Goal: Information Seeking & Learning: Learn about a topic

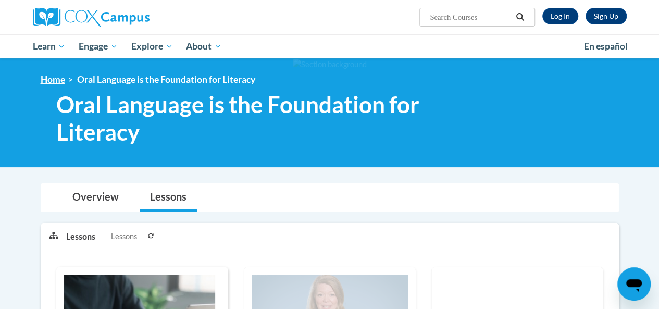
click at [45, 82] on link "Home" at bounding box center [53, 79] width 24 height 11
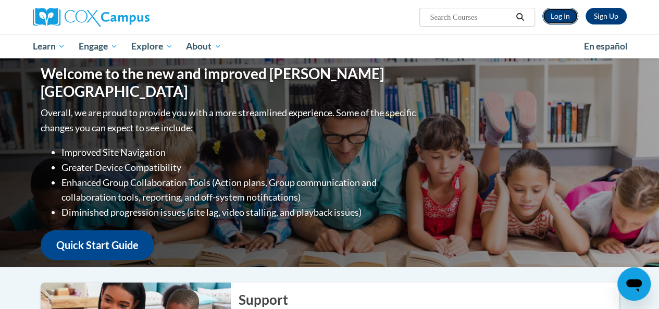
click at [568, 15] on link "Log In" at bounding box center [560, 16] width 36 height 17
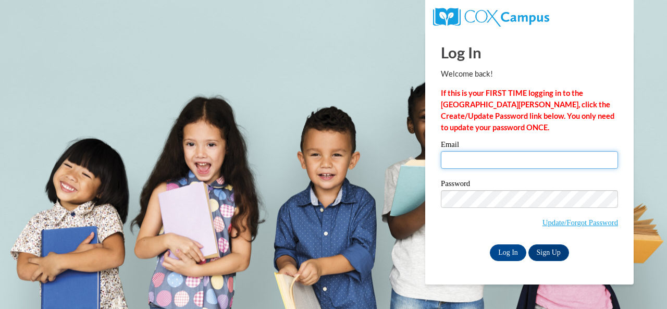
type input "e044621@muscogee.k12.ga.us"
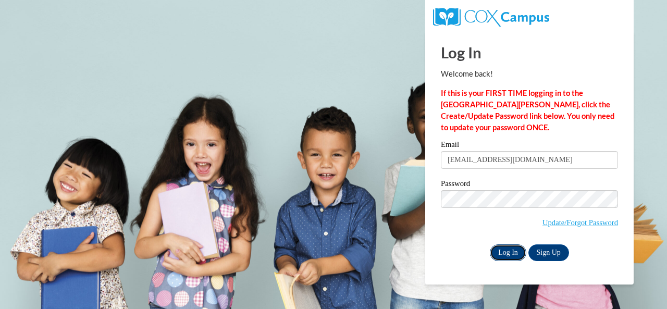
click at [511, 245] on input "Log In" at bounding box center [508, 252] width 36 height 17
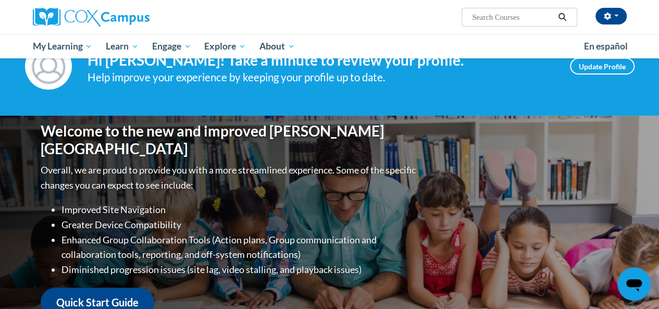
scroll to position [73, 0]
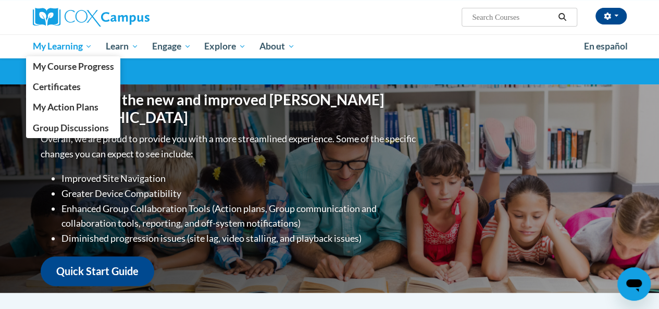
click at [77, 46] on span "My Learning" at bounding box center [62, 46] width 60 height 13
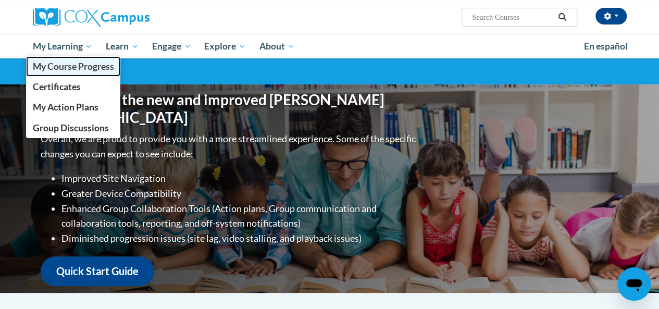
click at [85, 70] on span "My Course Progress" at bounding box center [72, 66] width 81 height 11
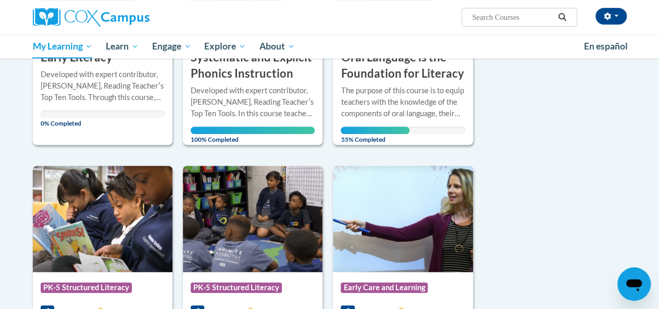
scroll to position [304, 0]
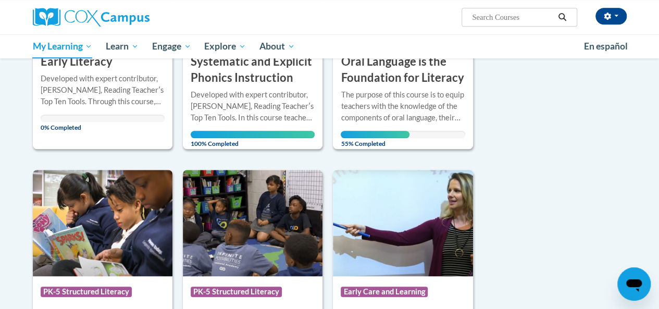
click at [390, 89] on div at bounding box center [403, 89] width 124 height 1
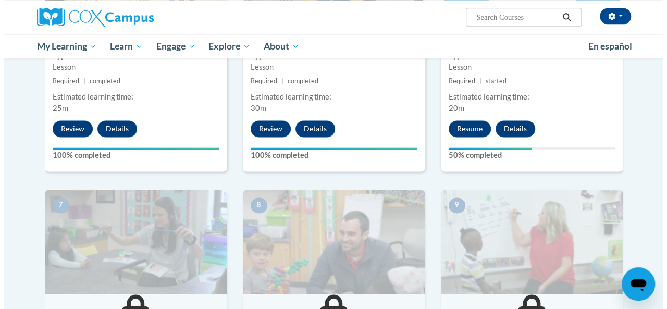
scroll to position [683, 0]
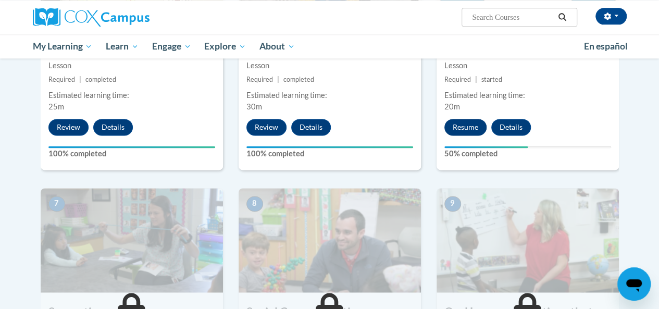
click at [464, 126] on button "Resume" at bounding box center [465, 127] width 42 height 17
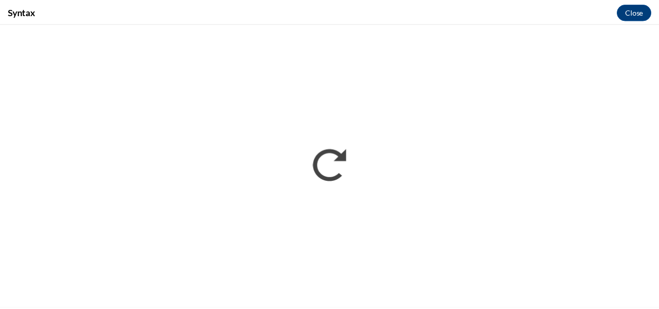
scroll to position [0, 0]
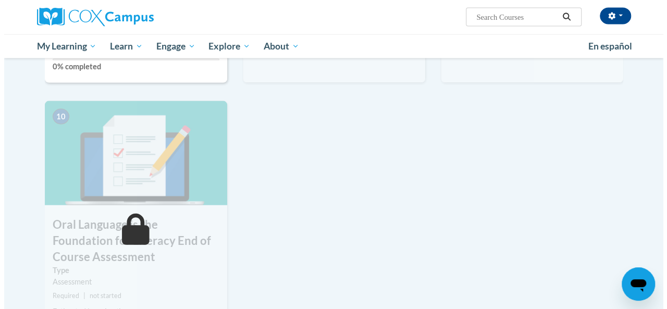
scroll to position [938, 0]
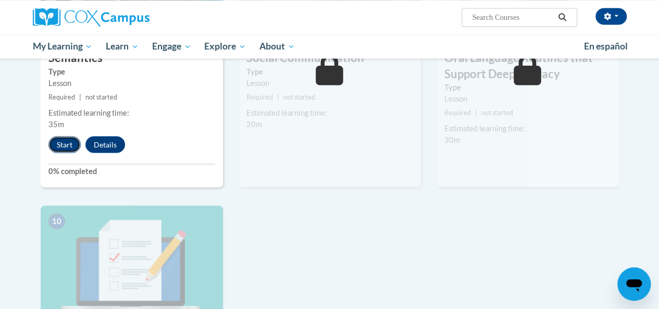
click at [57, 146] on button "Start" at bounding box center [64, 144] width 32 height 17
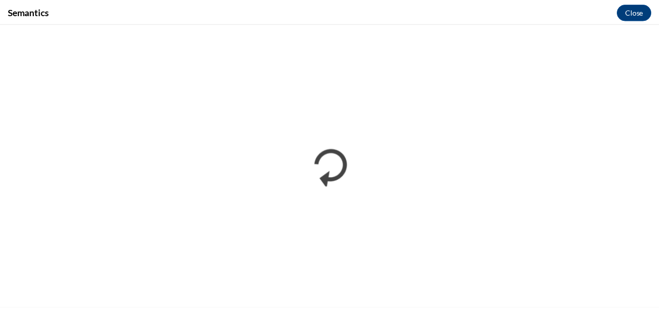
scroll to position [0, 0]
